Goal: Task Accomplishment & Management: Manage account settings

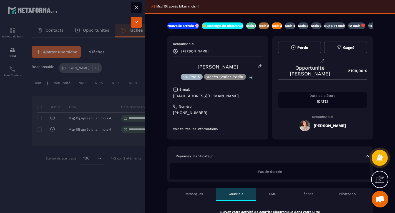
click at [294, 26] on p "Mois 4" at bounding box center [290, 26] width 11 height 4
click at [138, 6] on icon at bounding box center [136, 7] width 3 height 3
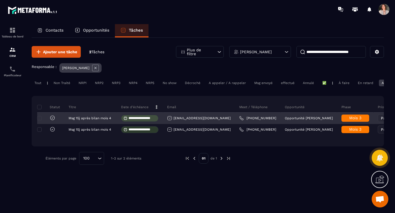
click at [349, 120] on span "Mois 3" at bounding box center [355, 118] width 12 height 4
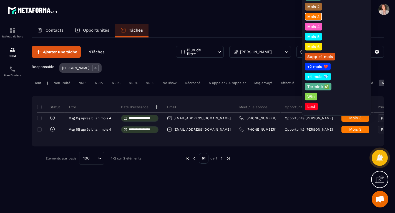
click at [319, 21] on div "Nouvelle arrivée 🌸 👋 Message de Bienvenue Mois 1 Mois 2 Mois 3 Mois 4 Mois 5 Mo…" at bounding box center [336, 42] width 63 height 138
click at [319, 27] on p "Mois 4" at bounding box center [313, 27] width 14 height 6
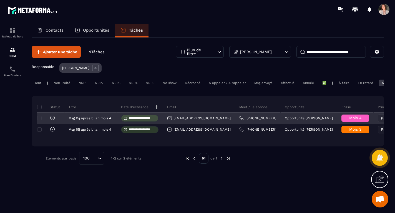
click at [53, 119] on icon at bounding box center [53, 118] width 6 height 6
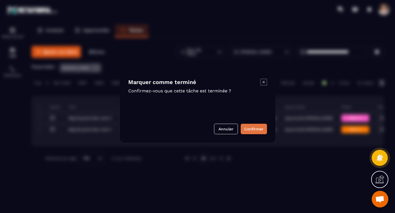
click at [251, 129] on button "Confirmer" at bounding box center [254, 129] width 26 height 11
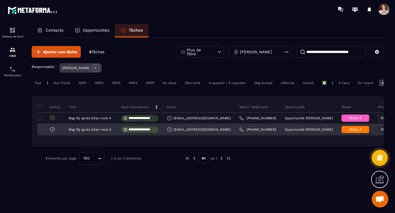
click at [341, 133] on div "Mois 3" at bounding box center [355, 129] width 28 height 7
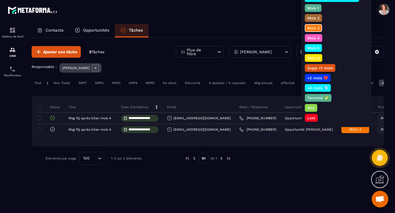
click at [317, 38] on p "Mois 4" at bounding box center [313, 38] width 14 height 6
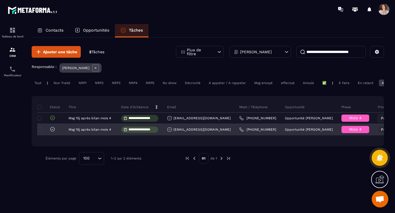
click at [54, 131] on icon at bounding box center [53, 130] width 6 height 6
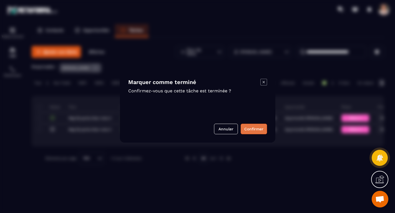
click at [255, 129] on button "Confirmer" at bounding box center [254, 129] width 26 height 11
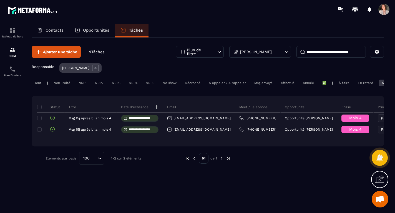
click at [369, 84] on div "En retard" at bounding box center [365, 83] width 21 height 7
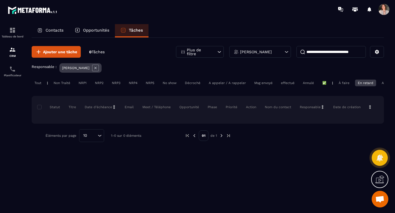
click at [381, 84] on div "Aujourd'hui" at bounding box center [391, 83] width 24 height 7
click at [97, 25] on div "Opportunités" at bounding box center [92, 30] width 46 height 13
